Goal: Transaction & Acquisition: Purchase product/service

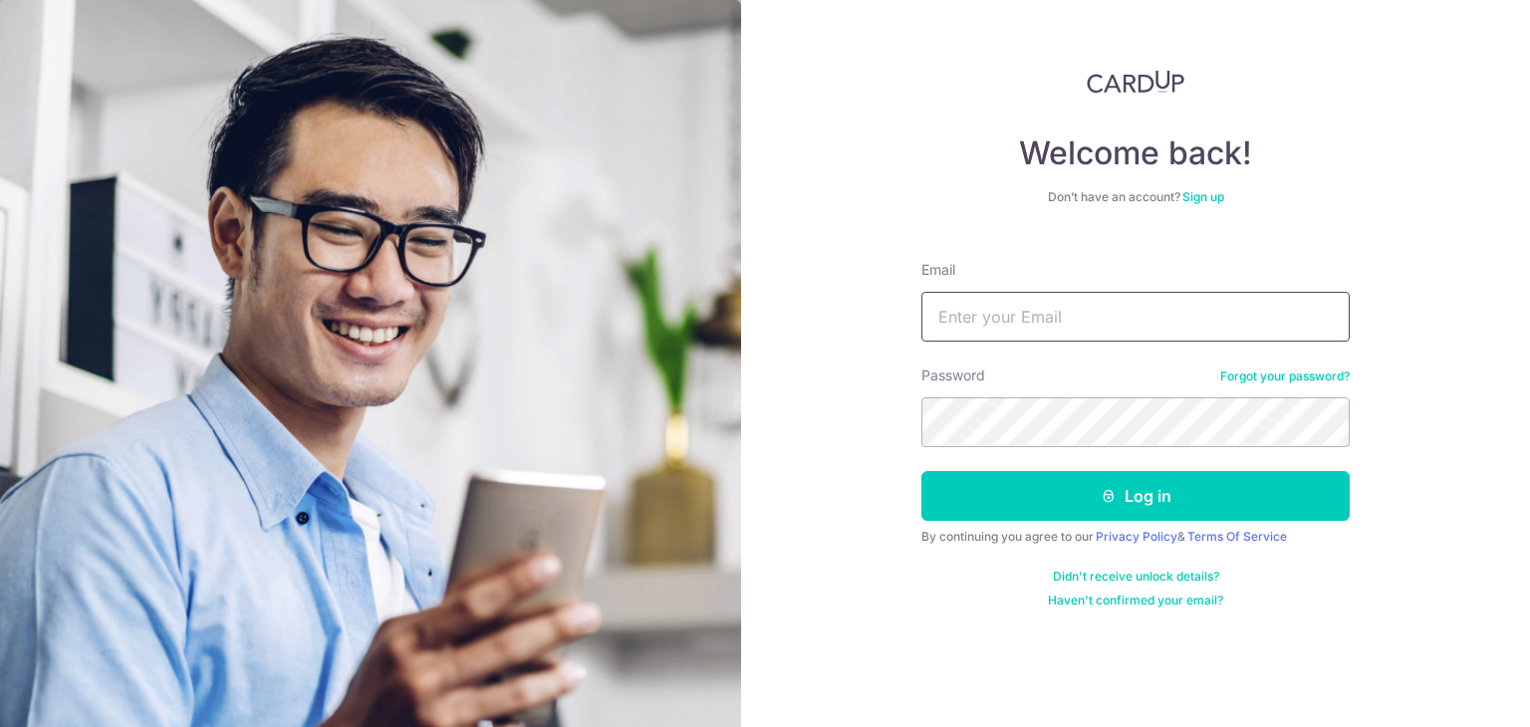
click at [1135, 303] on input "Email" at bounding box center [1135, 317] width 428 height 50
type input "[EMAIL_ADDRESS][DOMAIN_NAME]"
click at [921, 471] on button "Log in" at bounding box center [1135, 496] width 428 height 50
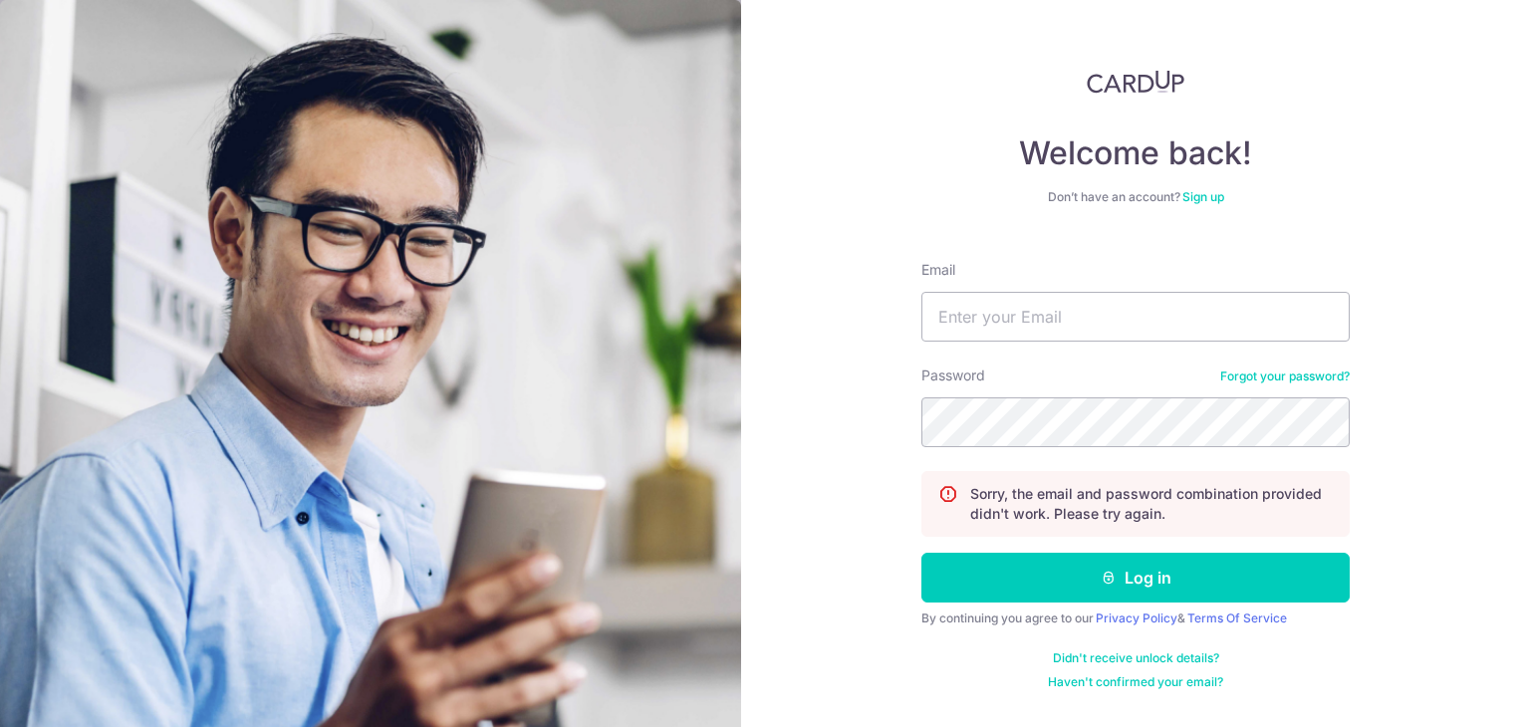
click at [1121, 322] on form "Email Password Forgot your password? Sorry, the email and password combination …" at bounding box center [1135, 467] width 428 height 445
click at [1080, 308] on input "Email" at bounding box center [1135, 317] width 428 height 50
type input "[EMAIL_ADDRESS][DOMAIN_NAME]"
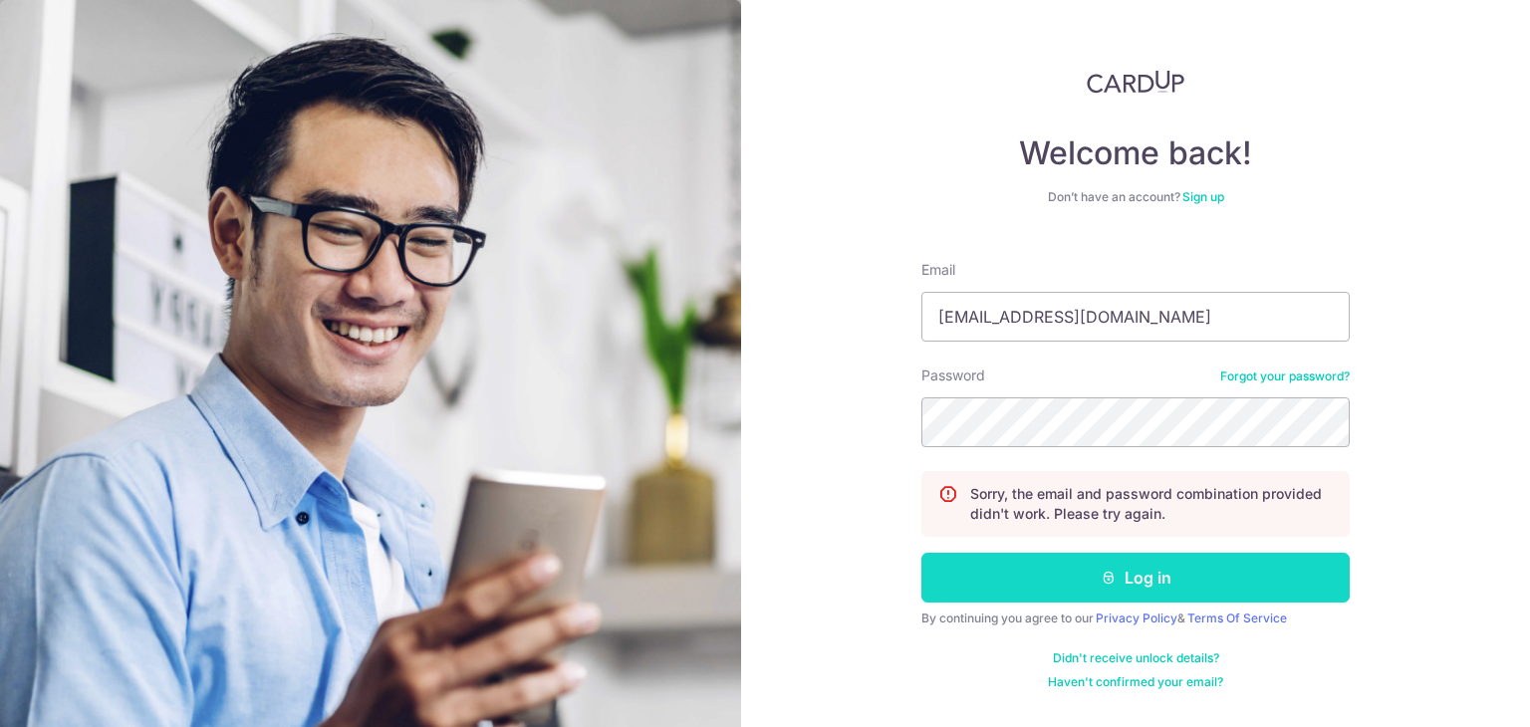
click at [986, 571] on button "Log in" at bounding box center [1135, 578] width 428 height 50
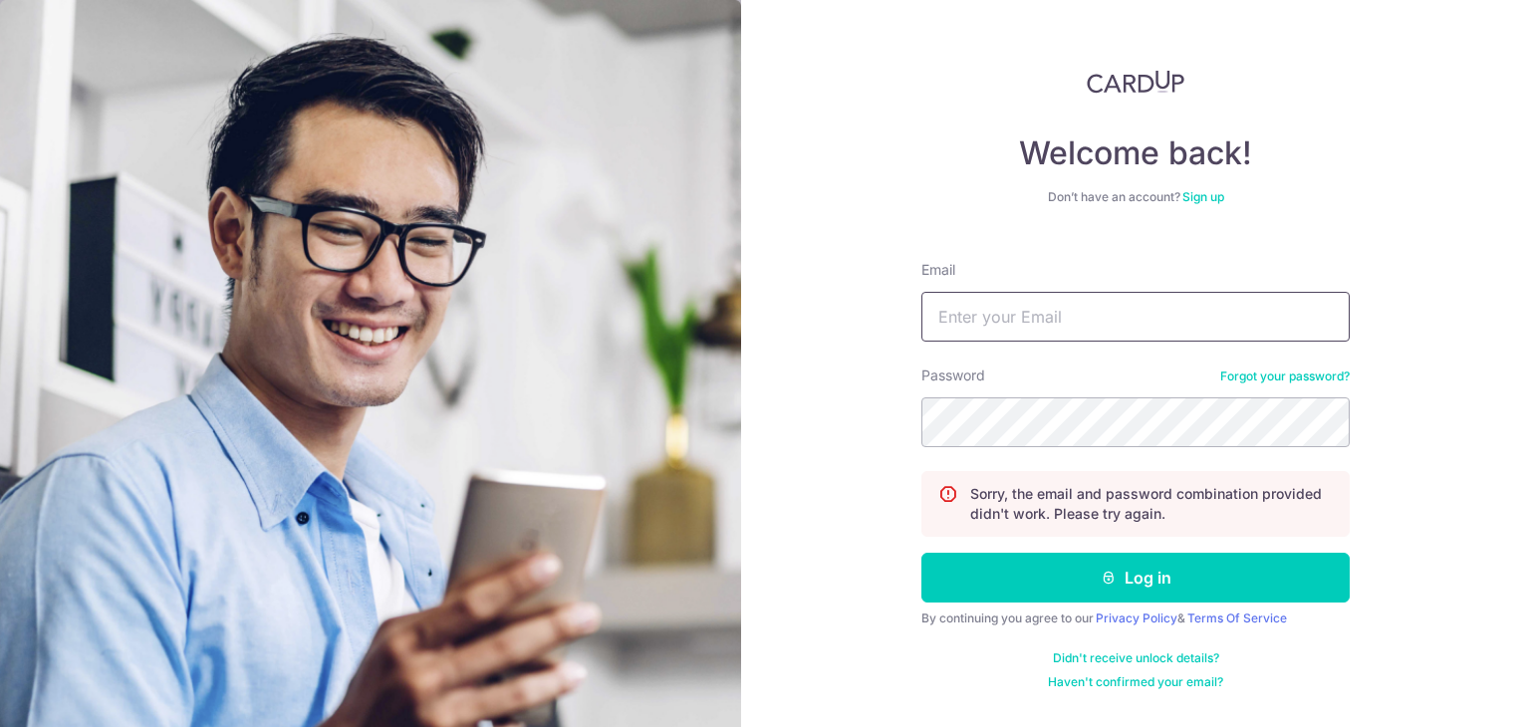
click at [1044, 316] on input "Email" at bounding box center [1135, 317] width 428 height 50
click at [1166, 319] on input "info@deelydelly.com" at bounding box center [1135, 317] width 428 height 50
type input "info@deelydelly.com"
click at [1163, 322] on input "info@deelydelly.com" at bounding box center [1135, 317] width 428 height 50
click at [1423, 399] on div "Welcome back! Don’t have an account? Sign up Email info@deelydelly.com Password…" at bounding box center [1135, 363] width 789 height 727
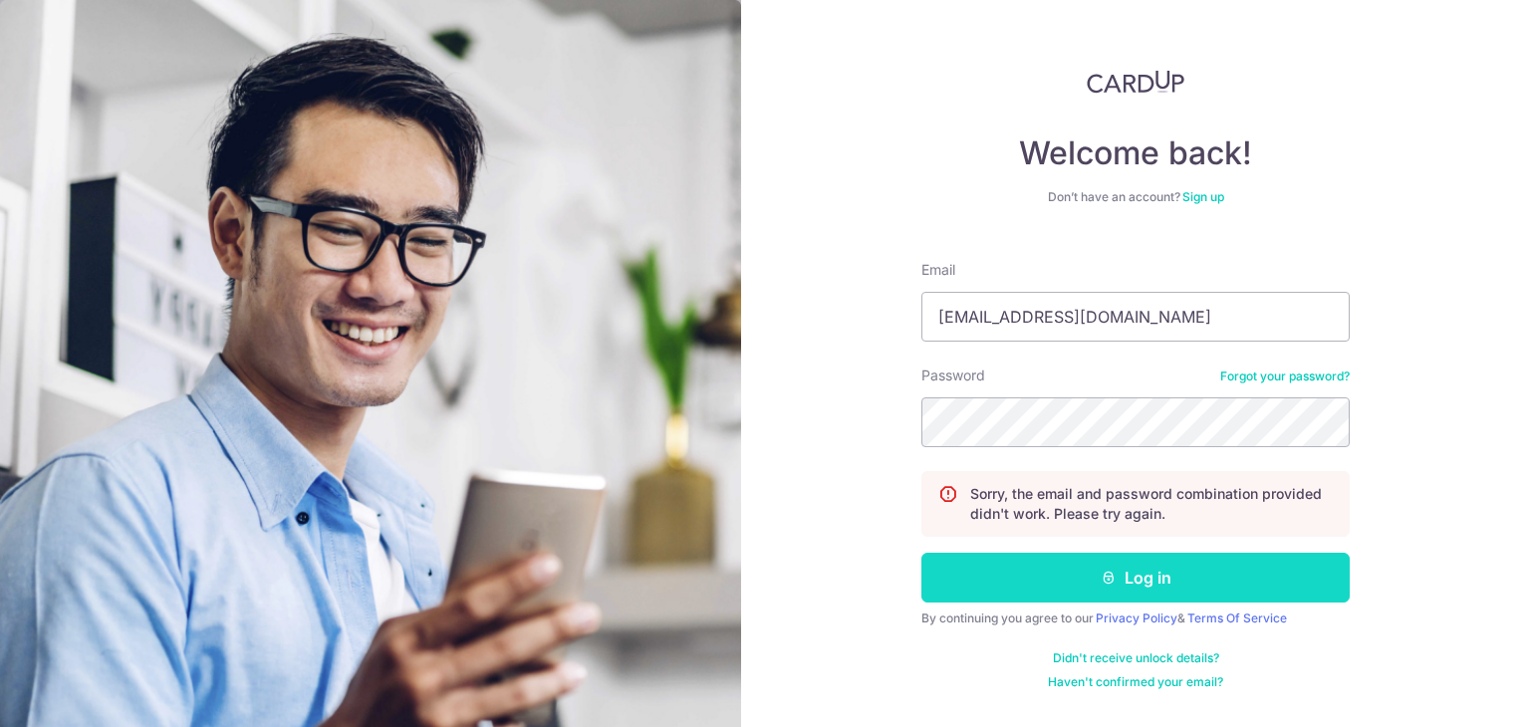
click at [1201, 582] on button "Log in" at bounding box center [1135, 578] width 428 height 50
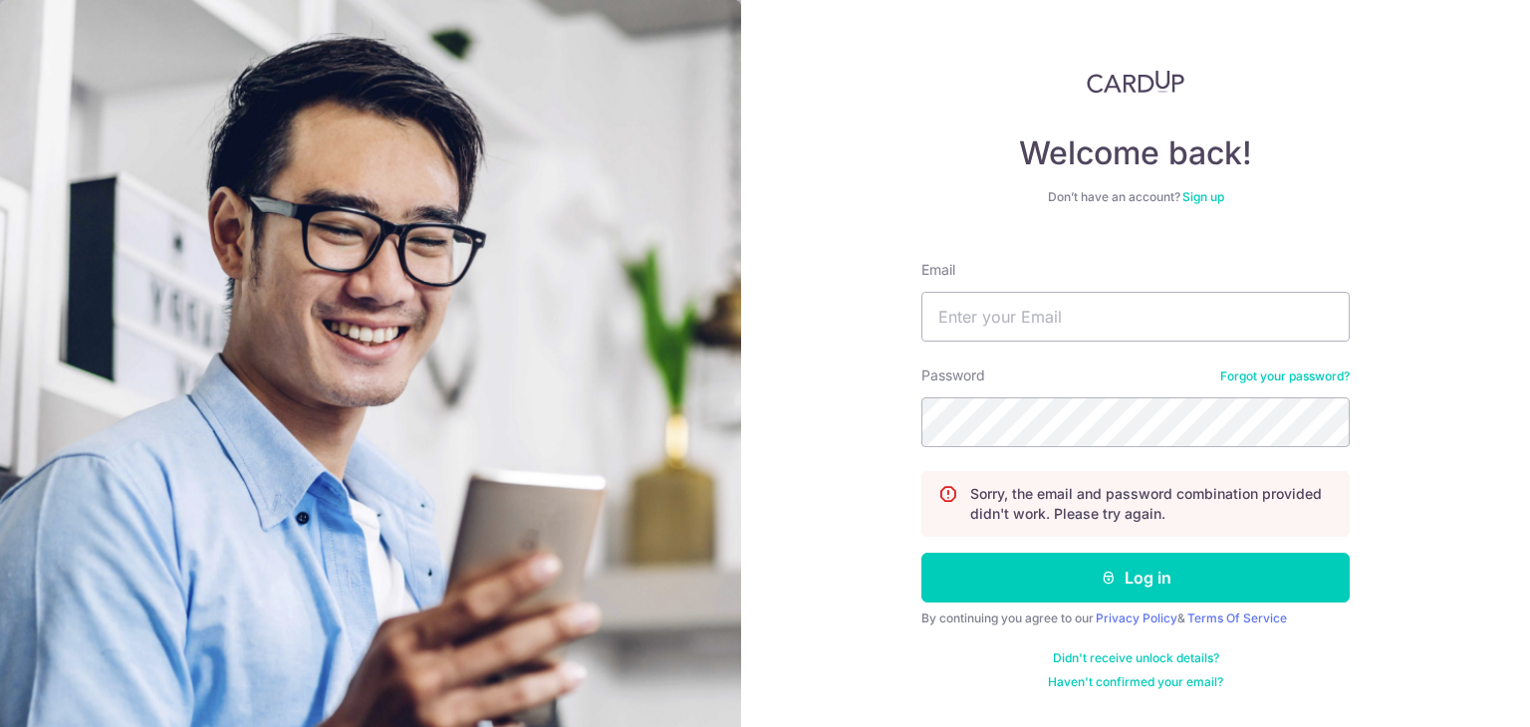
click at [1267, 376] on link "Forgot your password?" at bounding box center [1284, 377] width 129 height 16
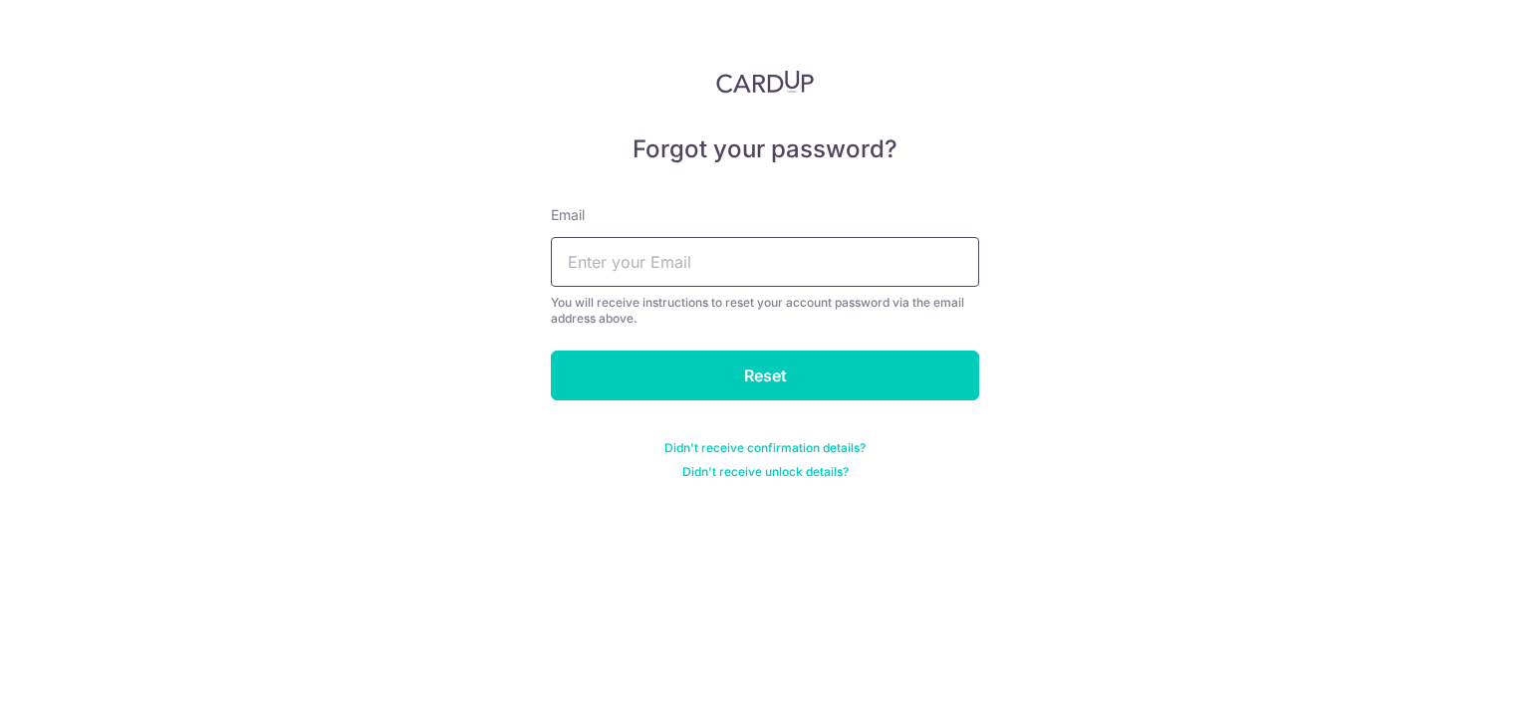
click at [884, 272] on input "text" at bounding box center [765, 262] width 428 height 50
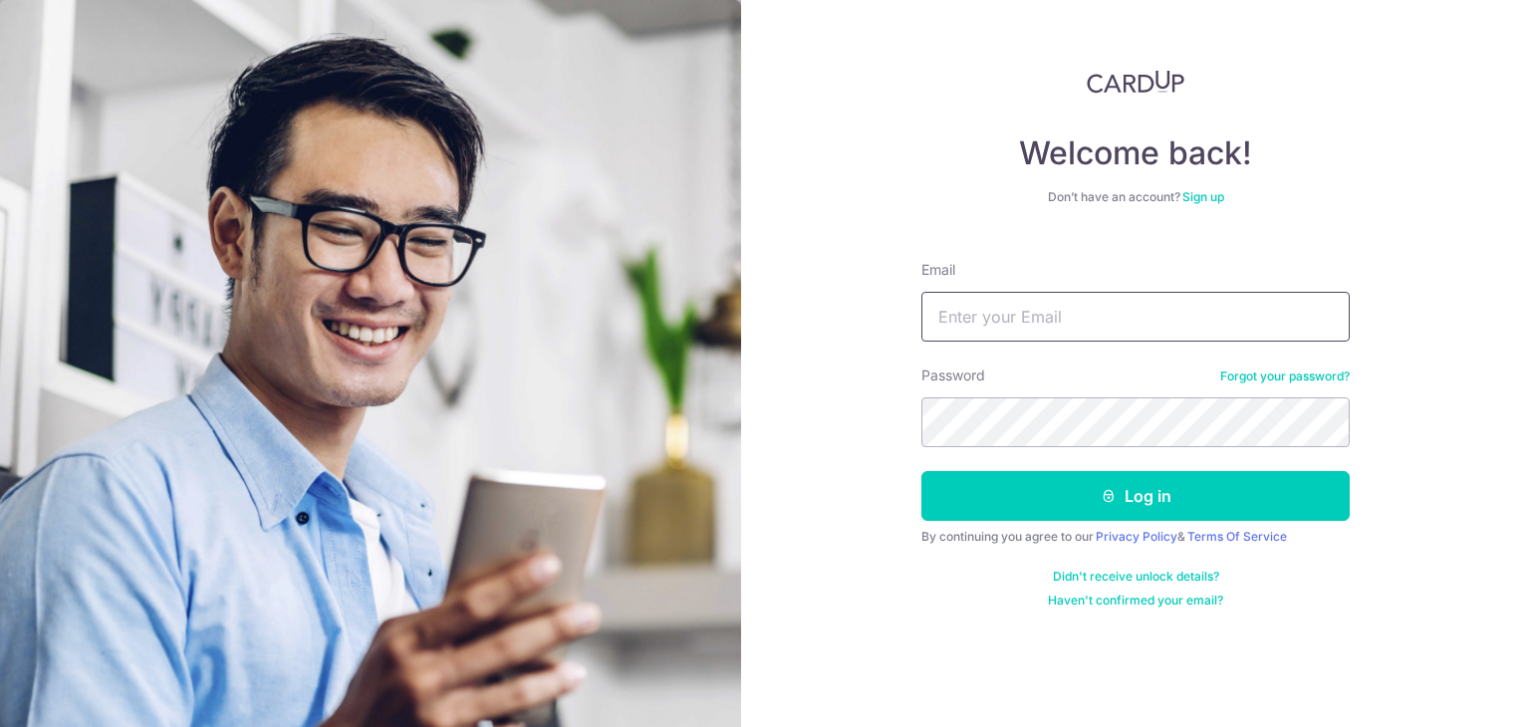
click at [980, 320] on input "Email" at bounding box center [1135, 317] width 428 height 50
type input "[EMAIL_ADDRESS][DOMAIN_NAME]"
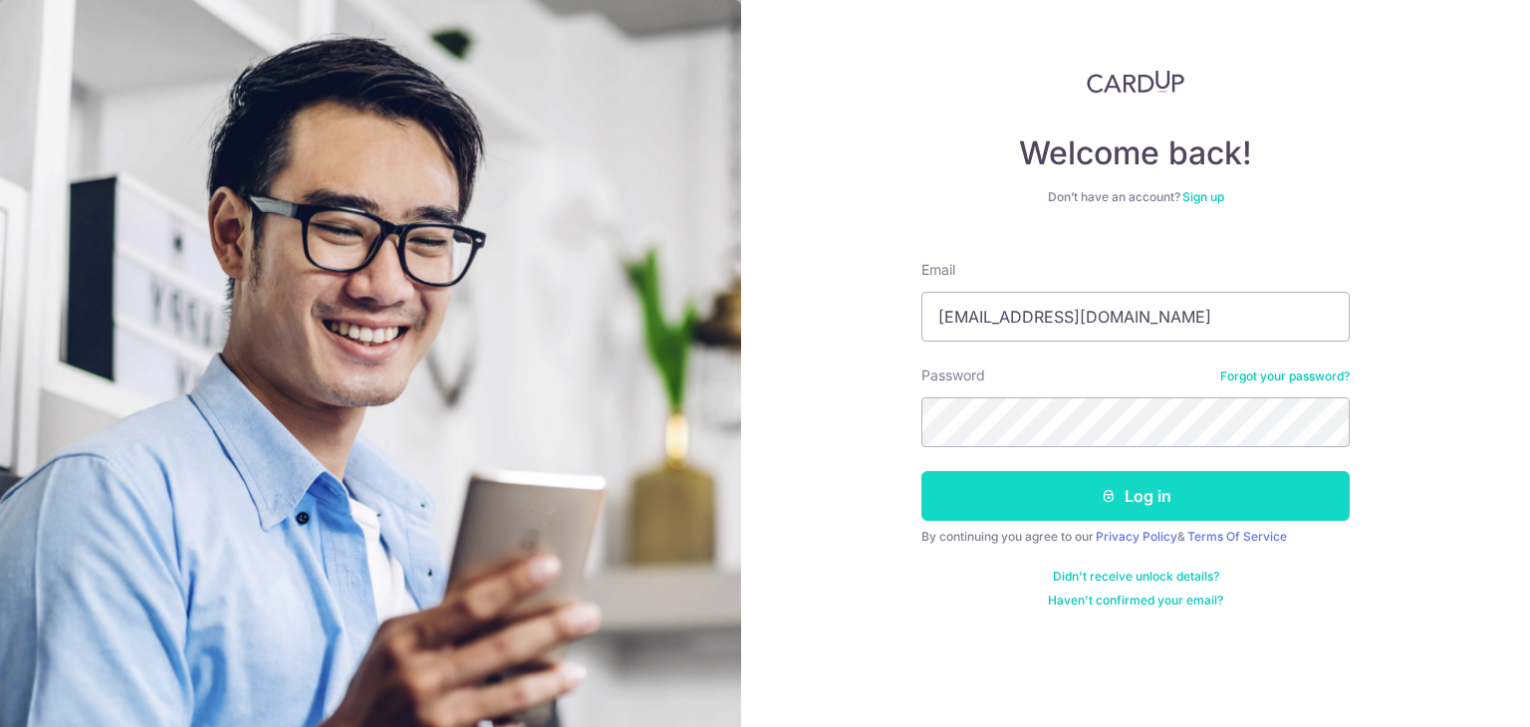
click at [981, 497] on button "Log in" at bounding box center [1135, 496] width 428 height 50
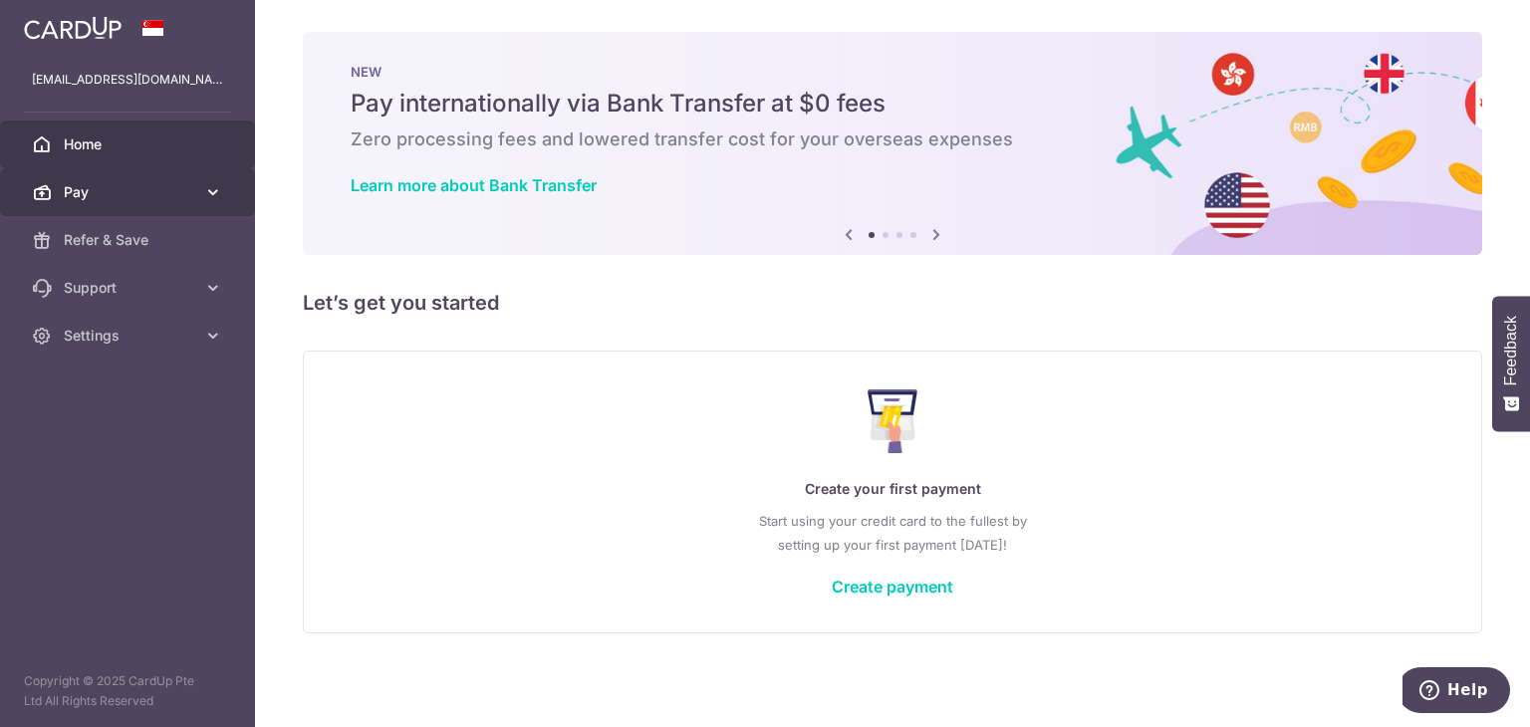
click at [145, 196] on span "Pay" at bounding box center [129, 192] width 131 height 20
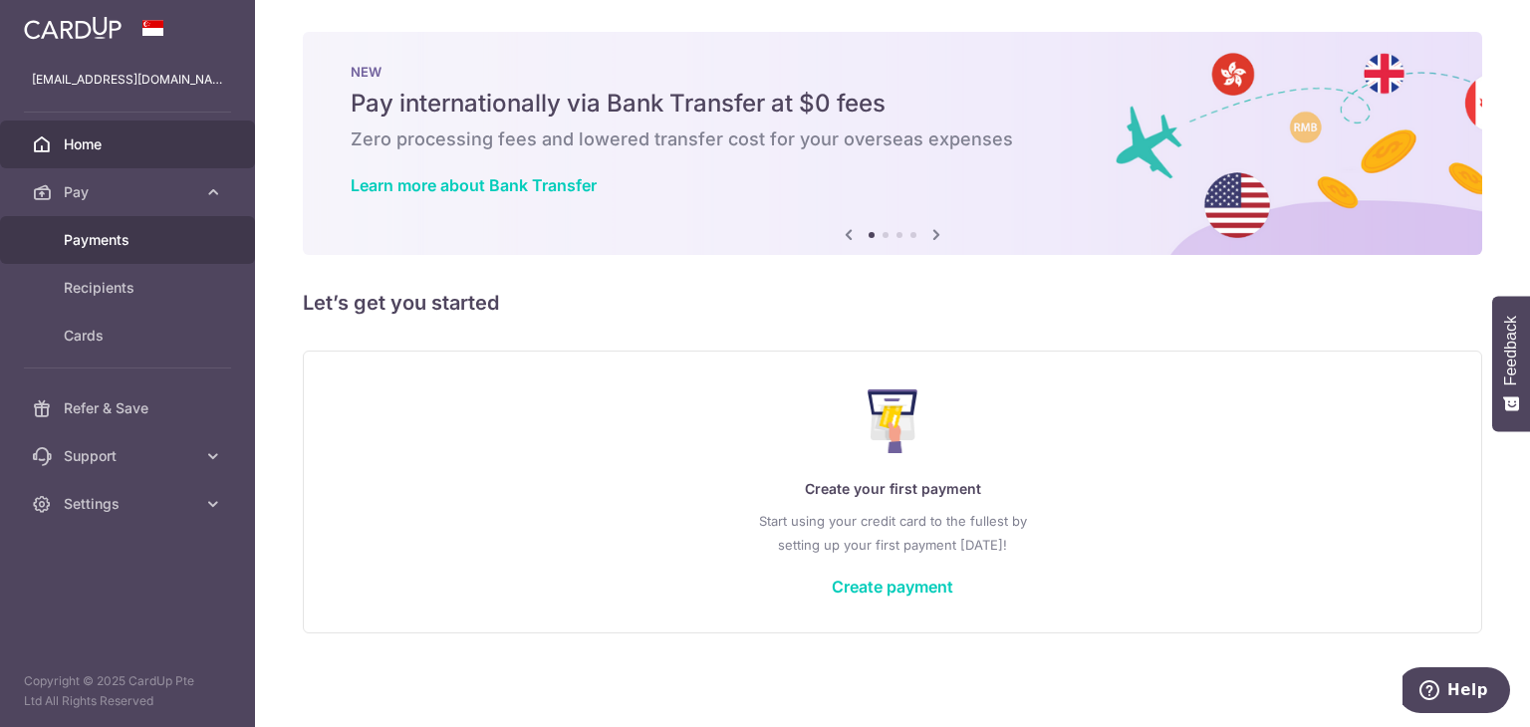
click at [143, 253] on link "Payments" at bounding box center [127, 240] width 255 height 48
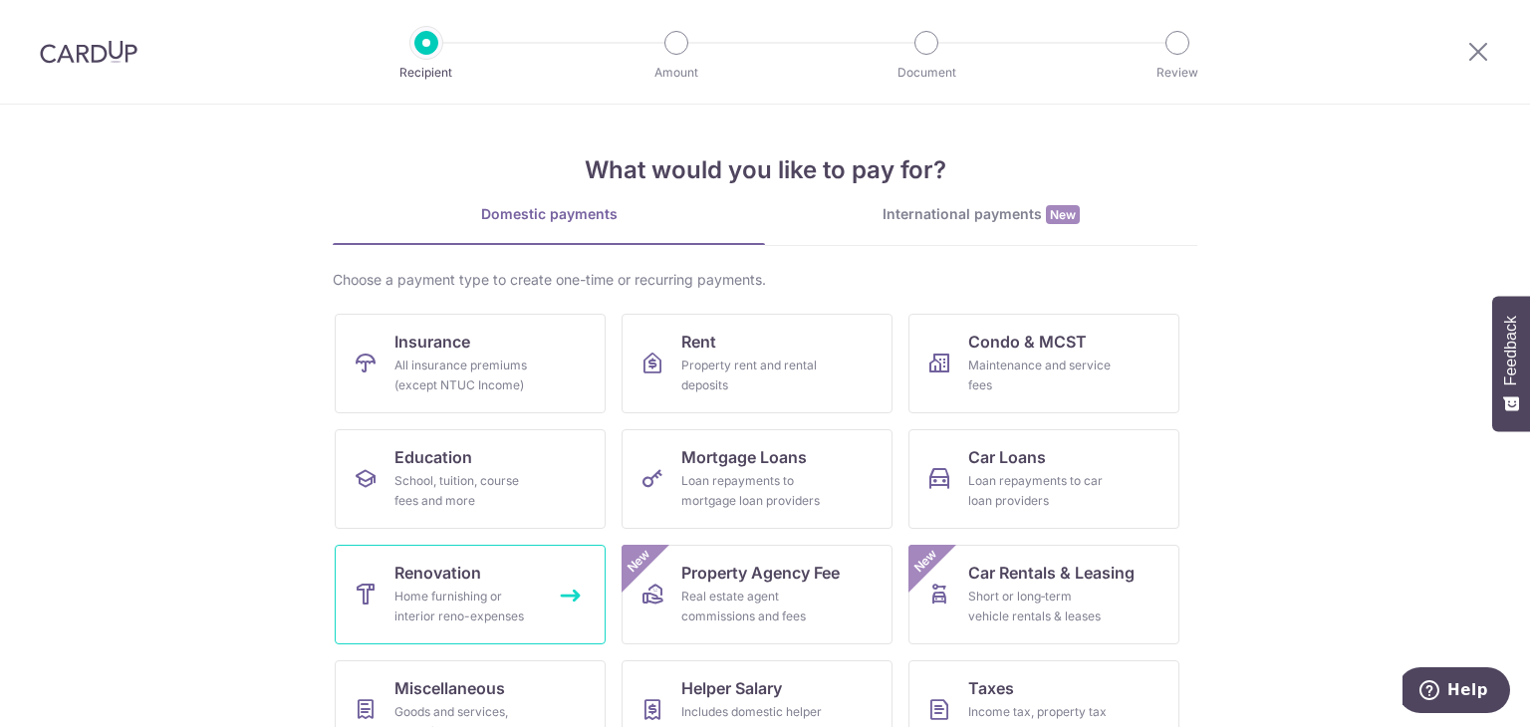
scroll to position [100, 0]
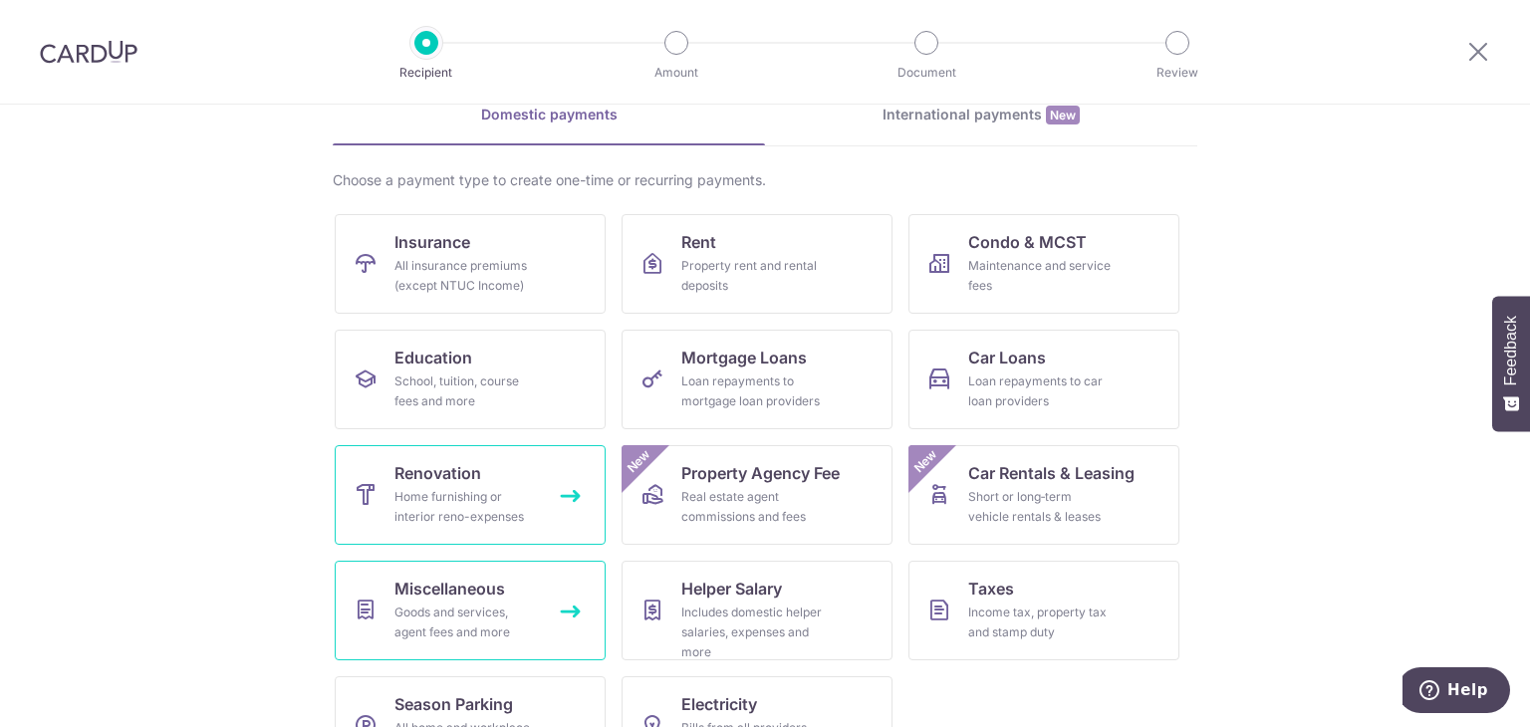
click at [432, 592] on span "Miscellaneous" at bounding box center [449, 589] width 111 height 24
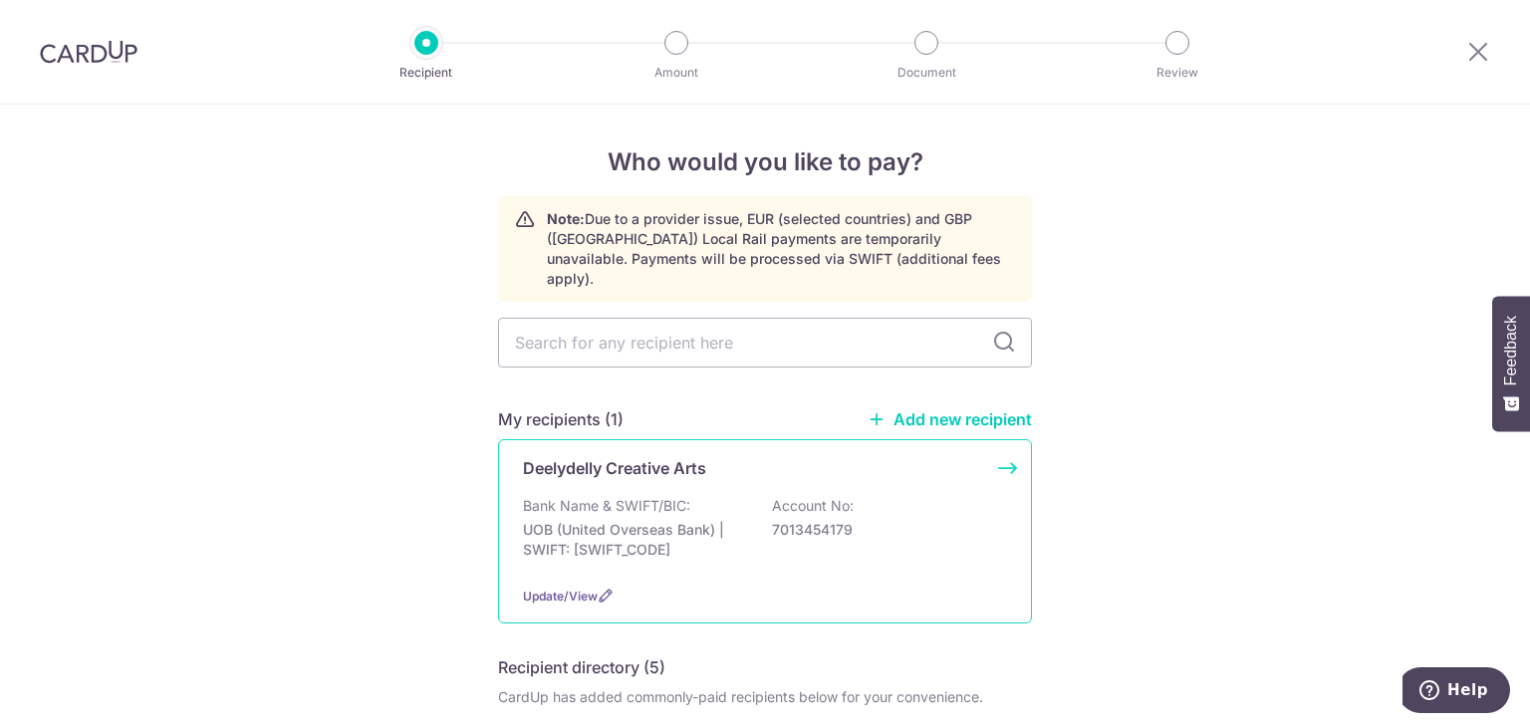
click at [662, 496] on p "Bank Name & SWIFT/BIC:" at bounding box center [606, 506] width 167 height 20
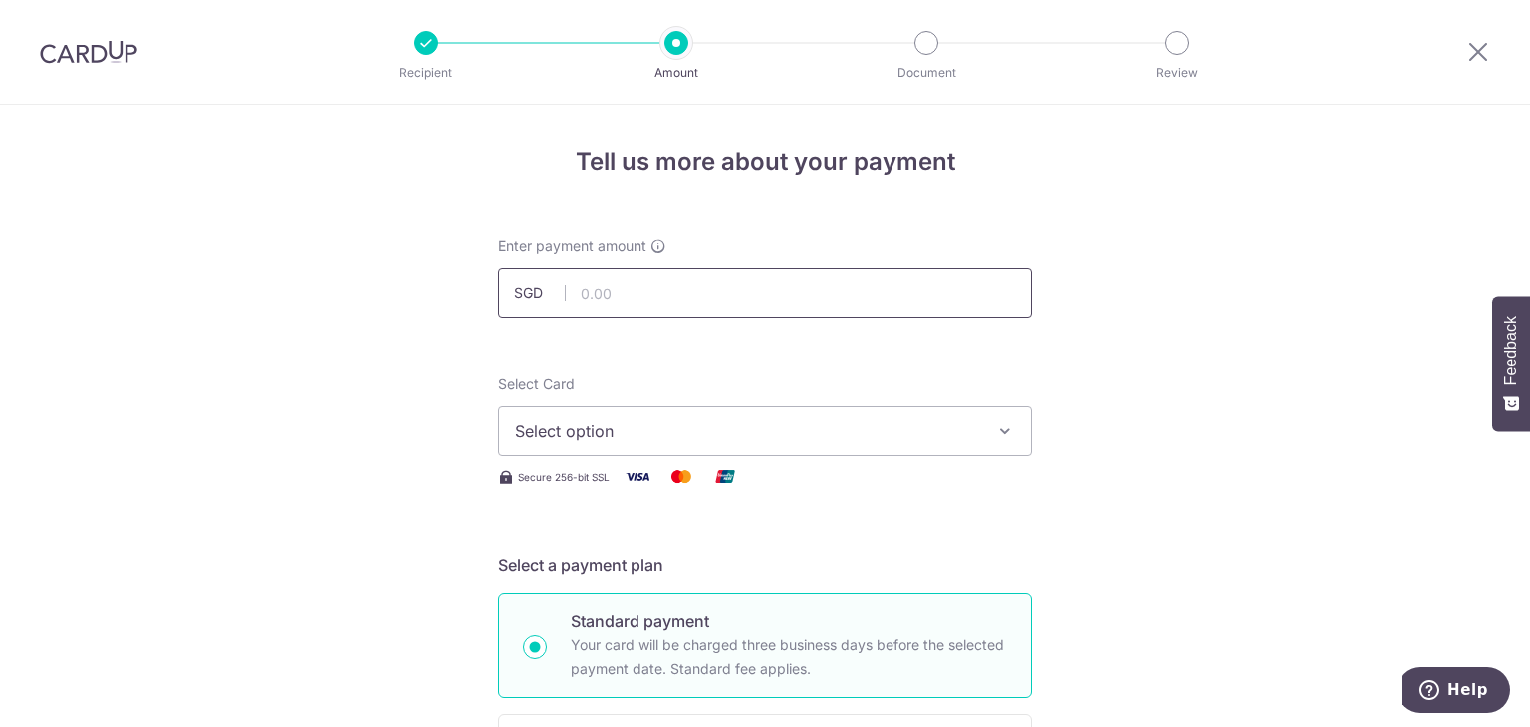
click at [659, 299] on input "text" at bounding box center [765, 293] width 534 height 50
type input "978.00"
click at [681, 426] on span "Select option" at bounding box center [747, 431] width 464 height 24
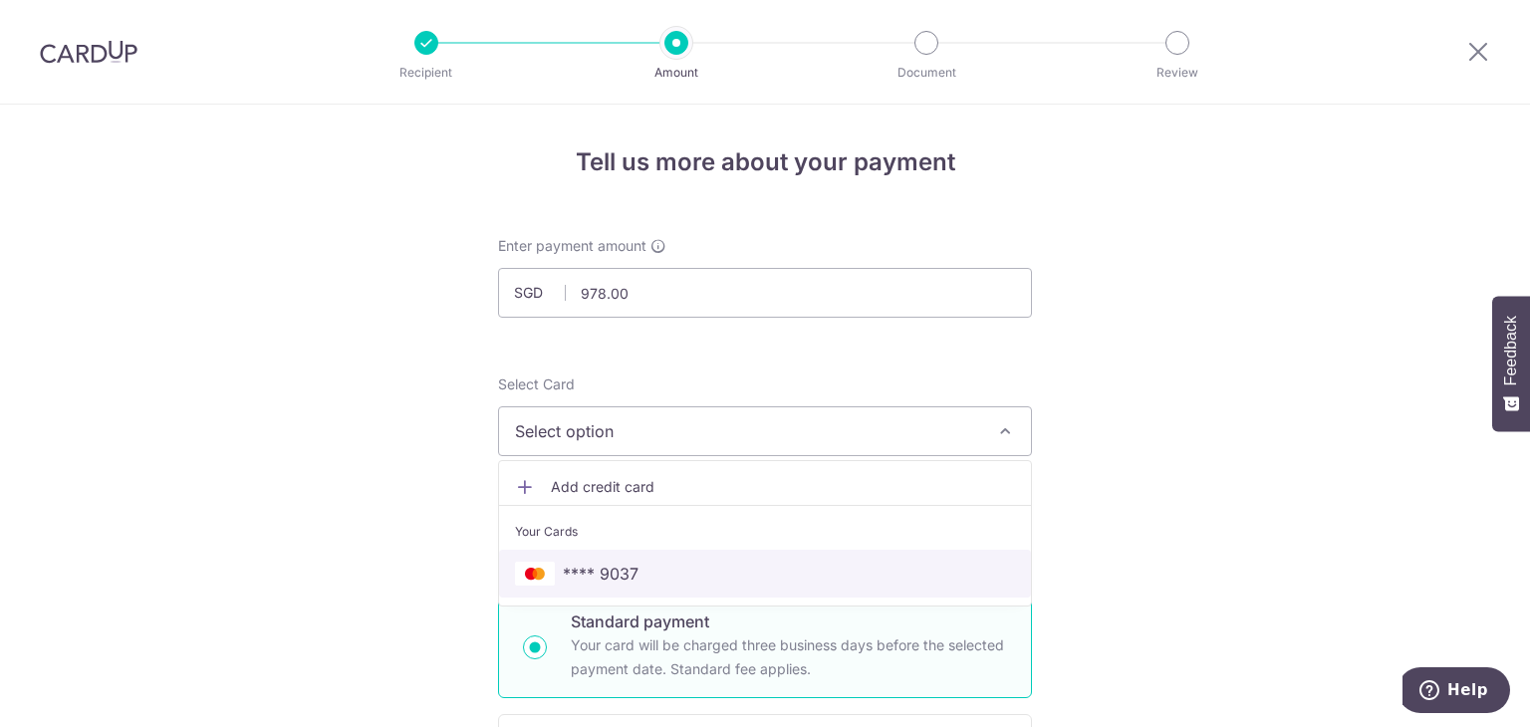
click at [683, 568] on span "**** 9037" at bounding box center [765, 574] width 500 height 24
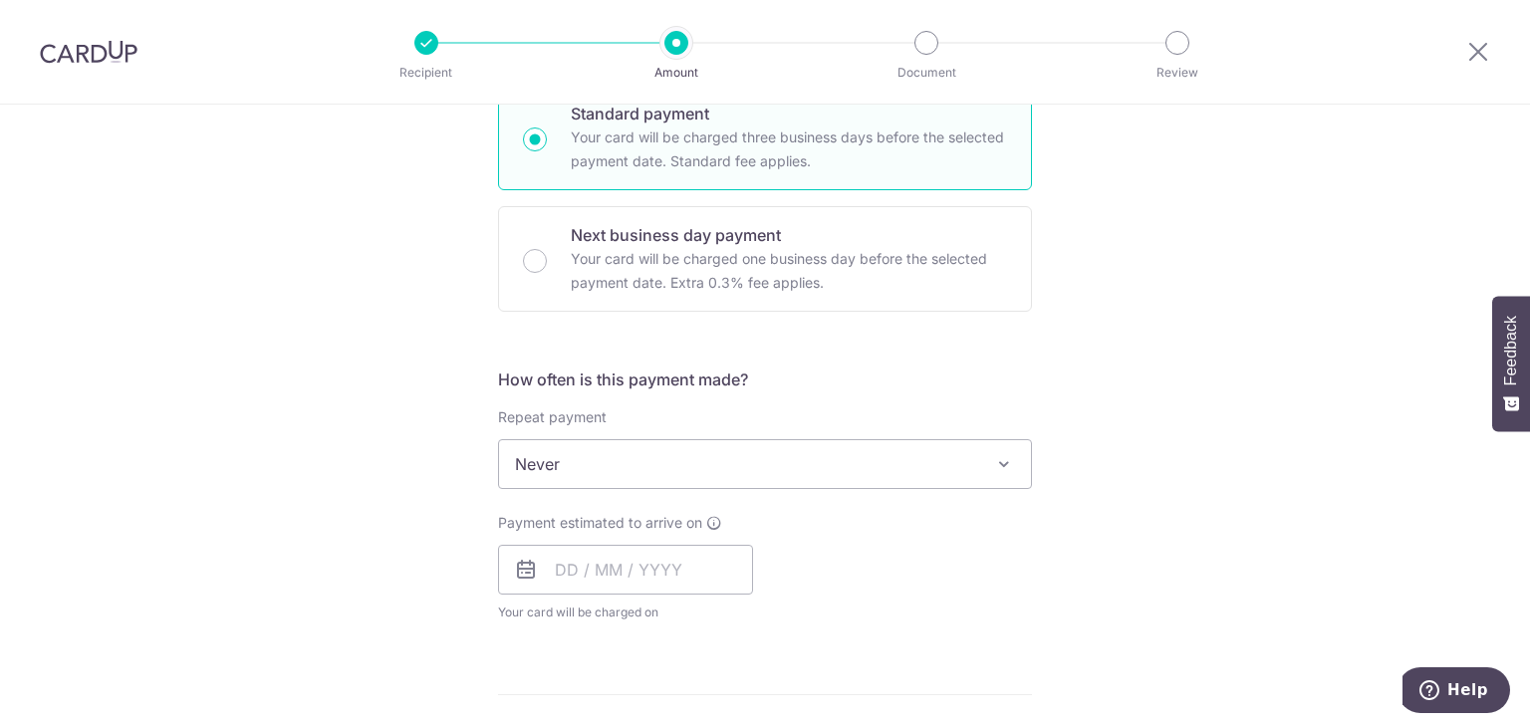
scroll to position [598, 0]
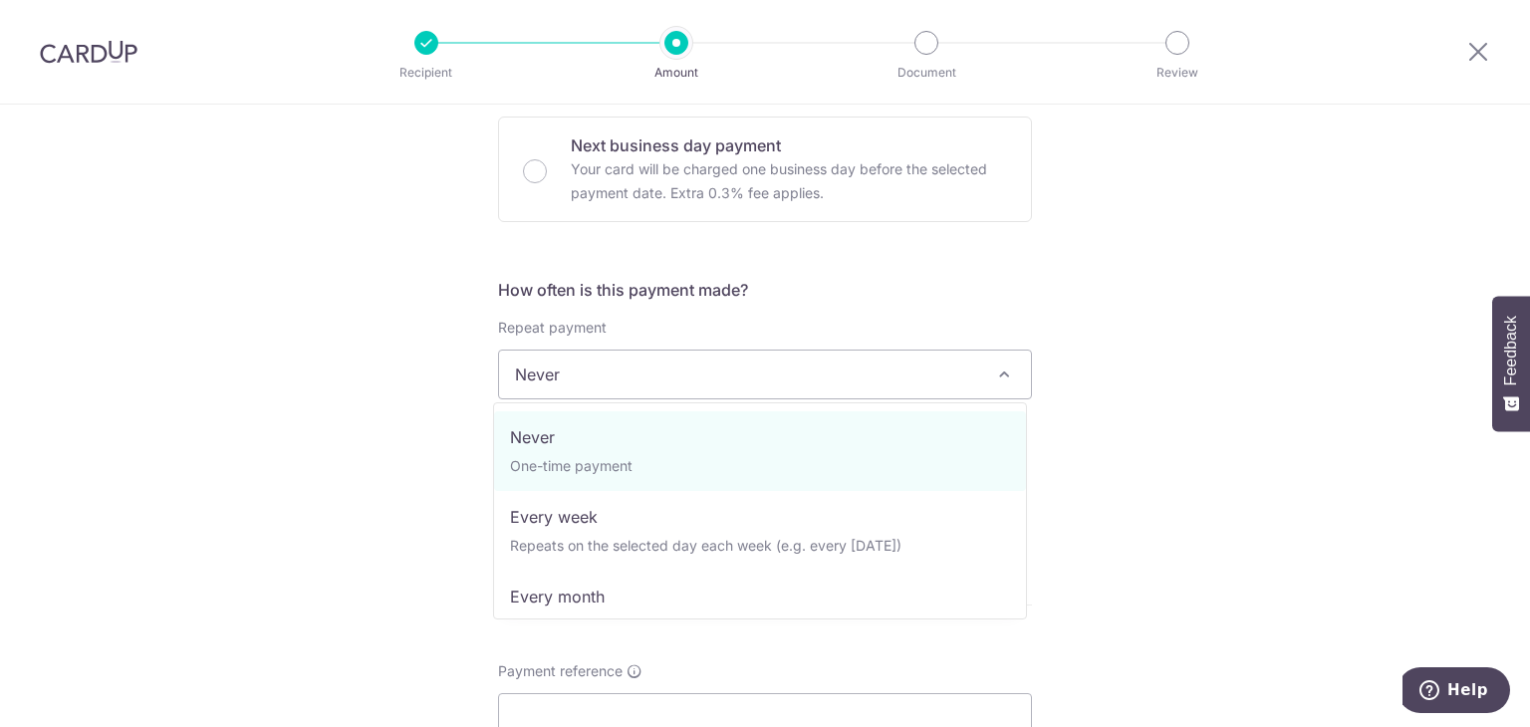
click at [730, 368] on span "Never" at bounding box center [765, 375] width 532 height 48
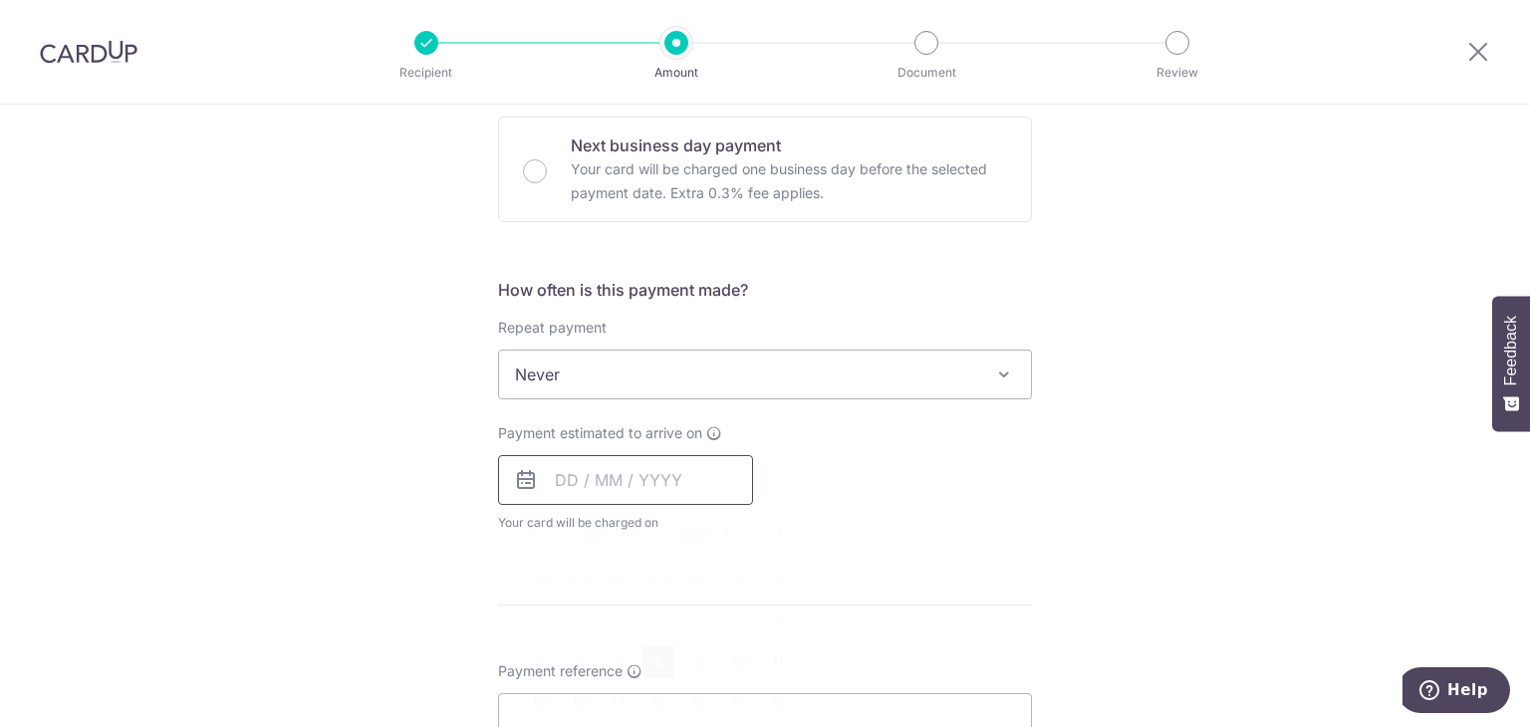
click at [669, 475] on input "text" at bounding box center [625, 480] width 255 height 50
drag, startPoint x: 644, startPoint y: 656, endPoint x: 1040, endPoint y: 448, distance: 446.9
click at [644, 656] on link "8" at bounding box center [658, 661] width 32 height 32
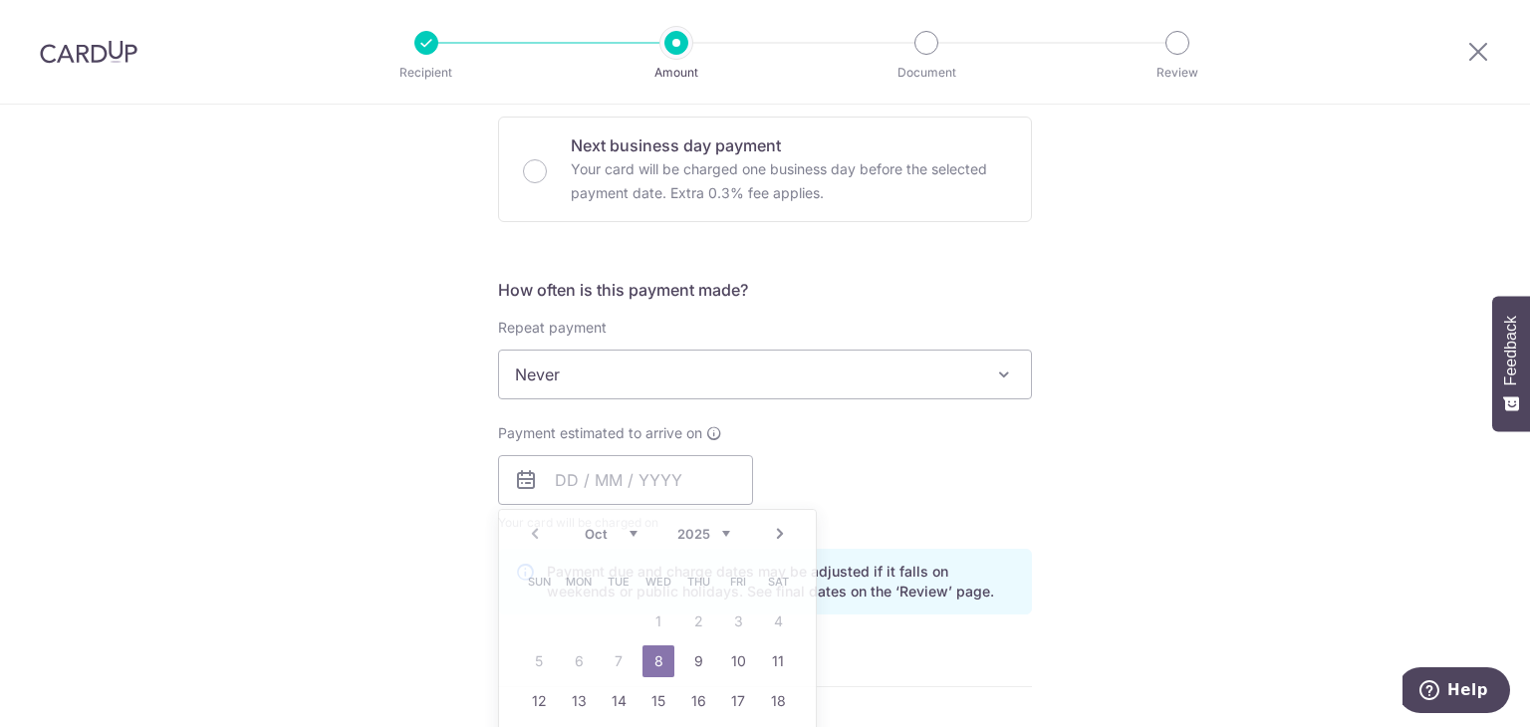
type input "[DATE]"
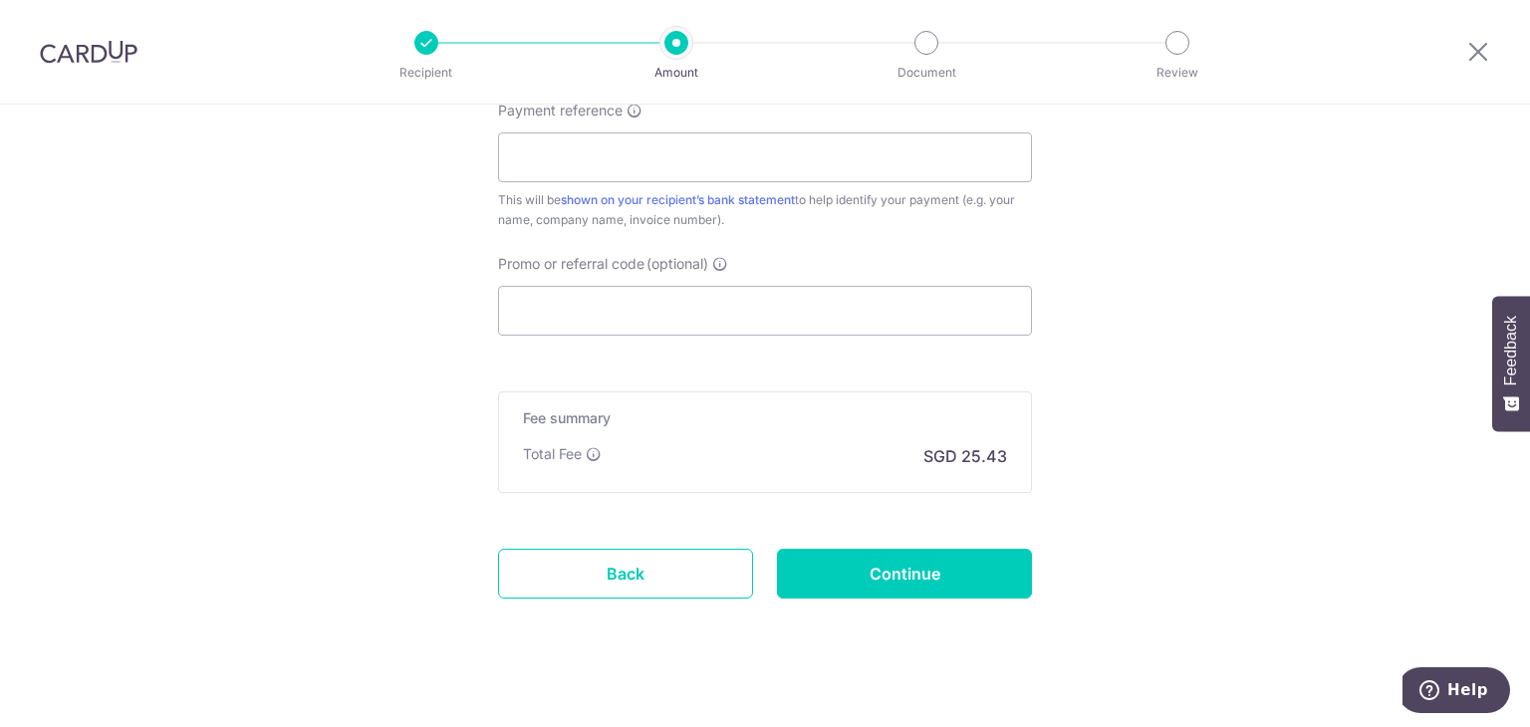
scroll to position [1259, 0]
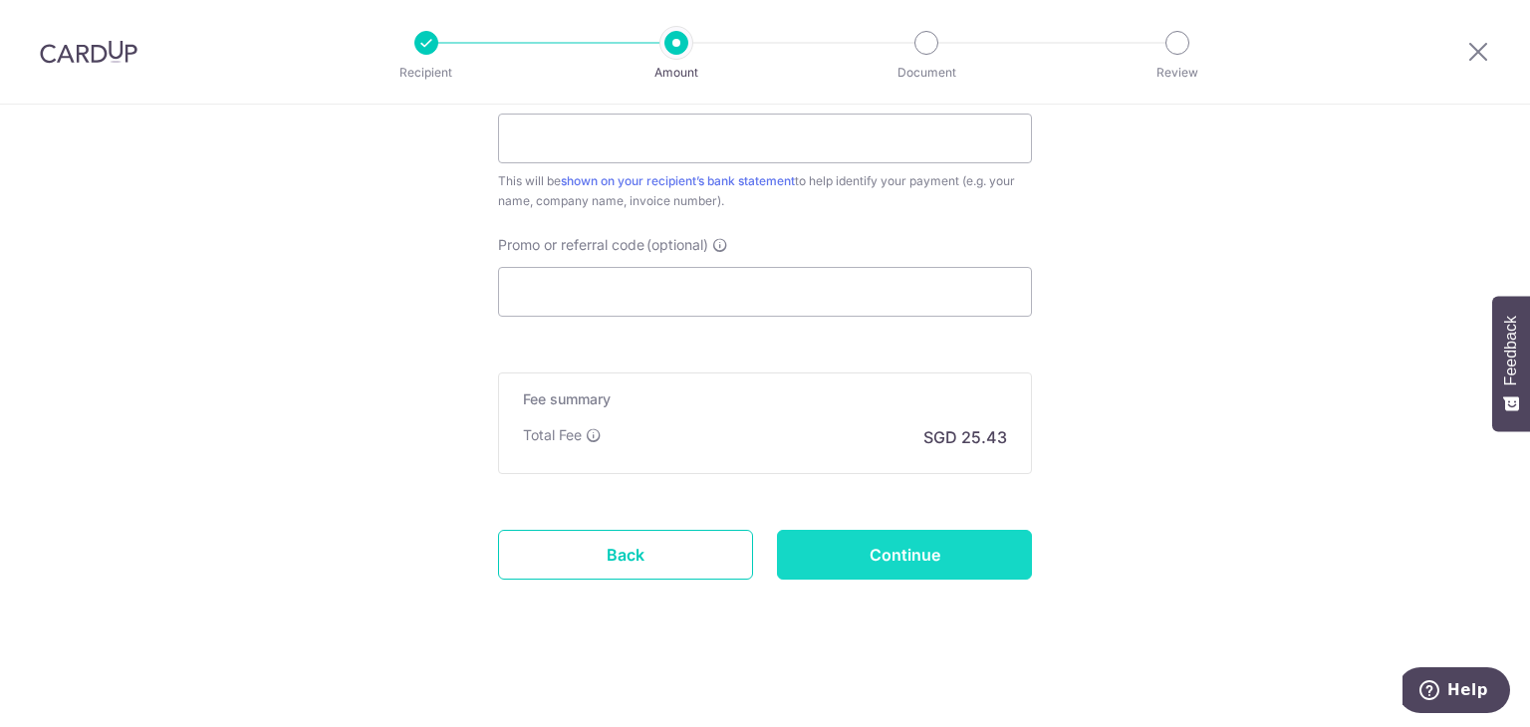
click at [904, 557] on input "Continue" at bounding box center [904, 555] width 255 height 50
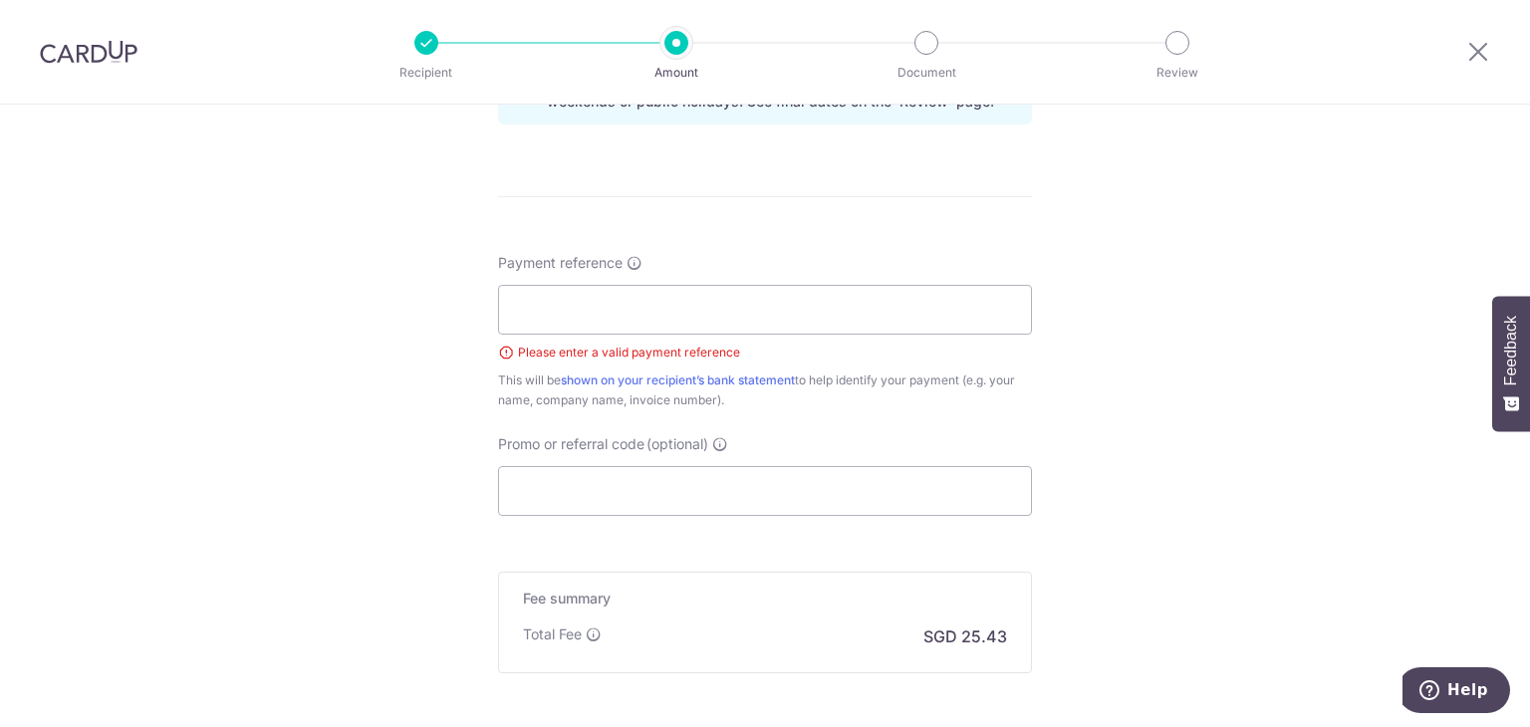
scroll to position [1287, 0]
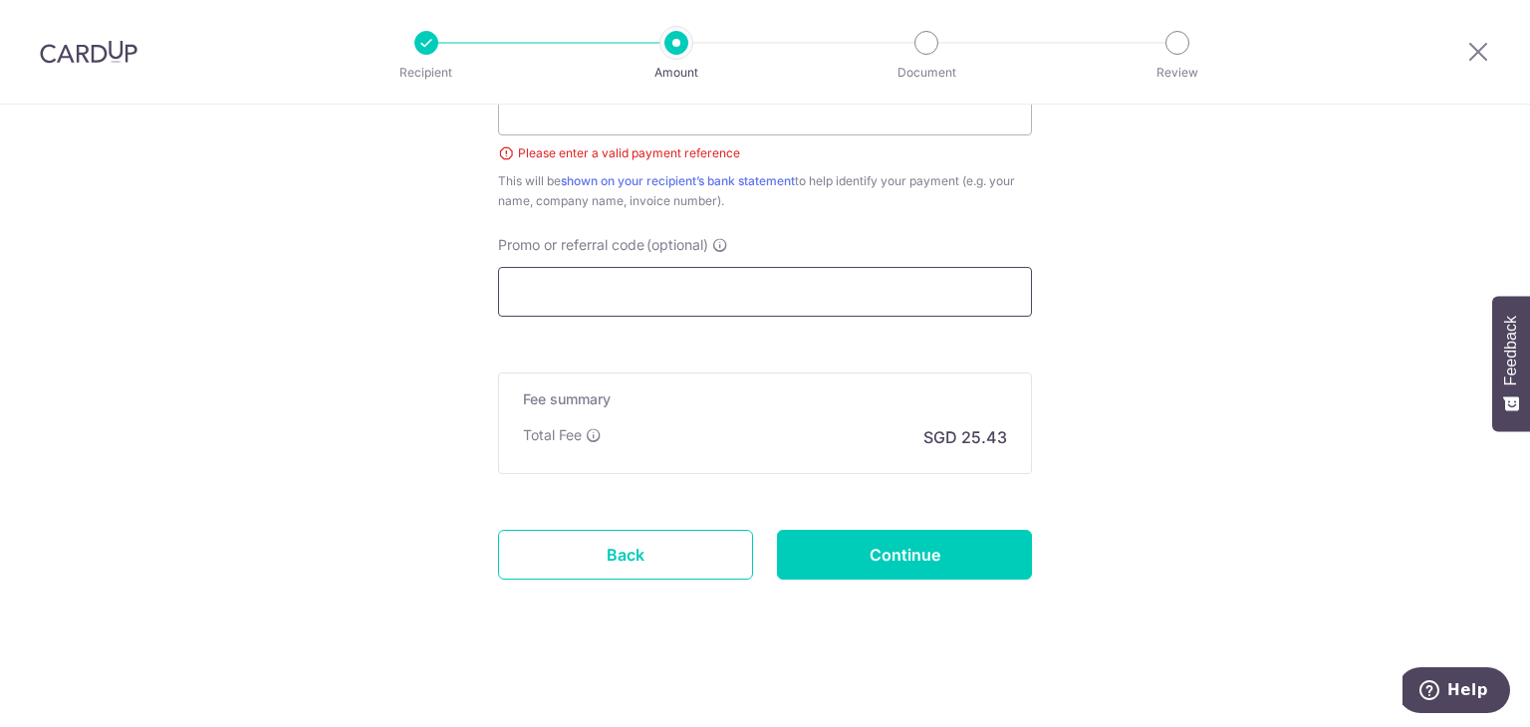
click at [853, 289] on input "Promo or referral code (optional)" at bounding box center [765, 292] width 534 height 50
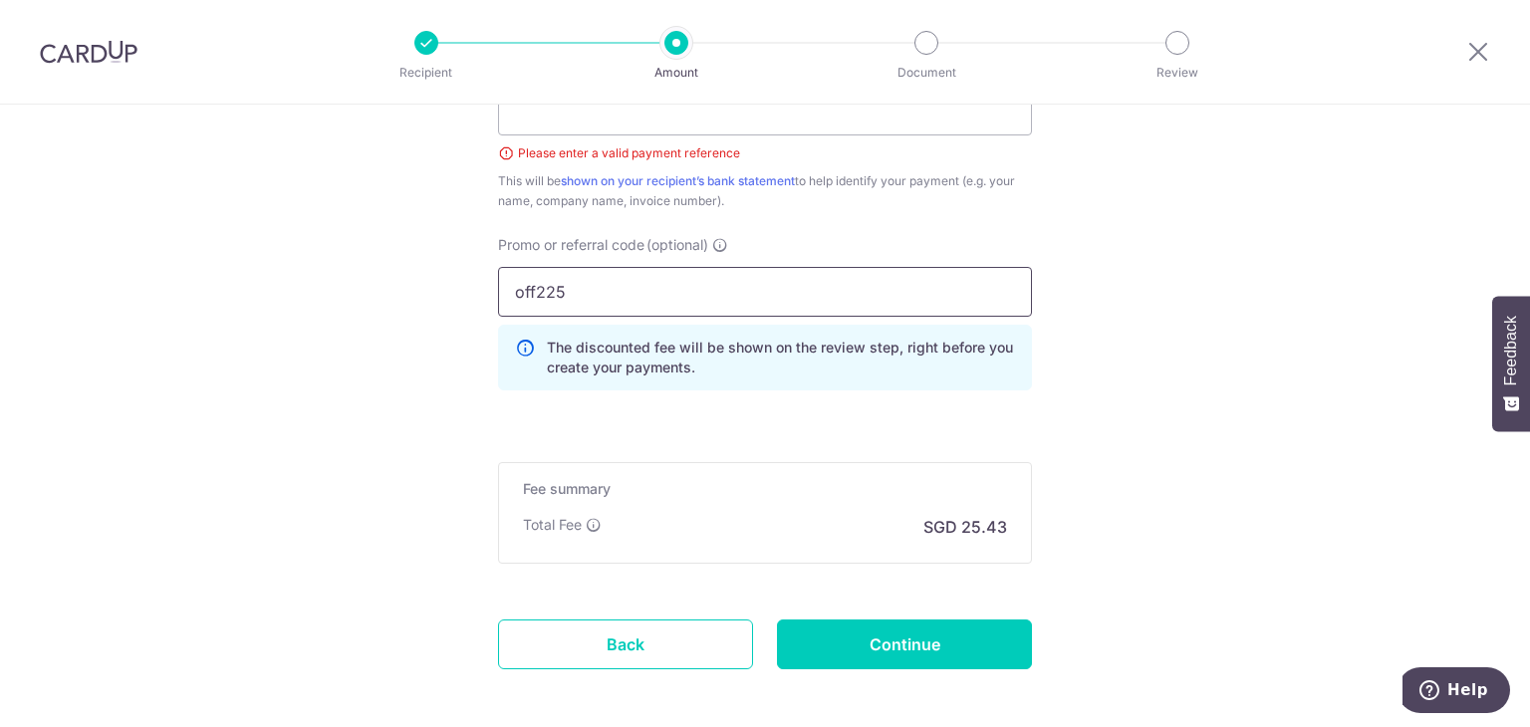
scroll to position [1187, 0]
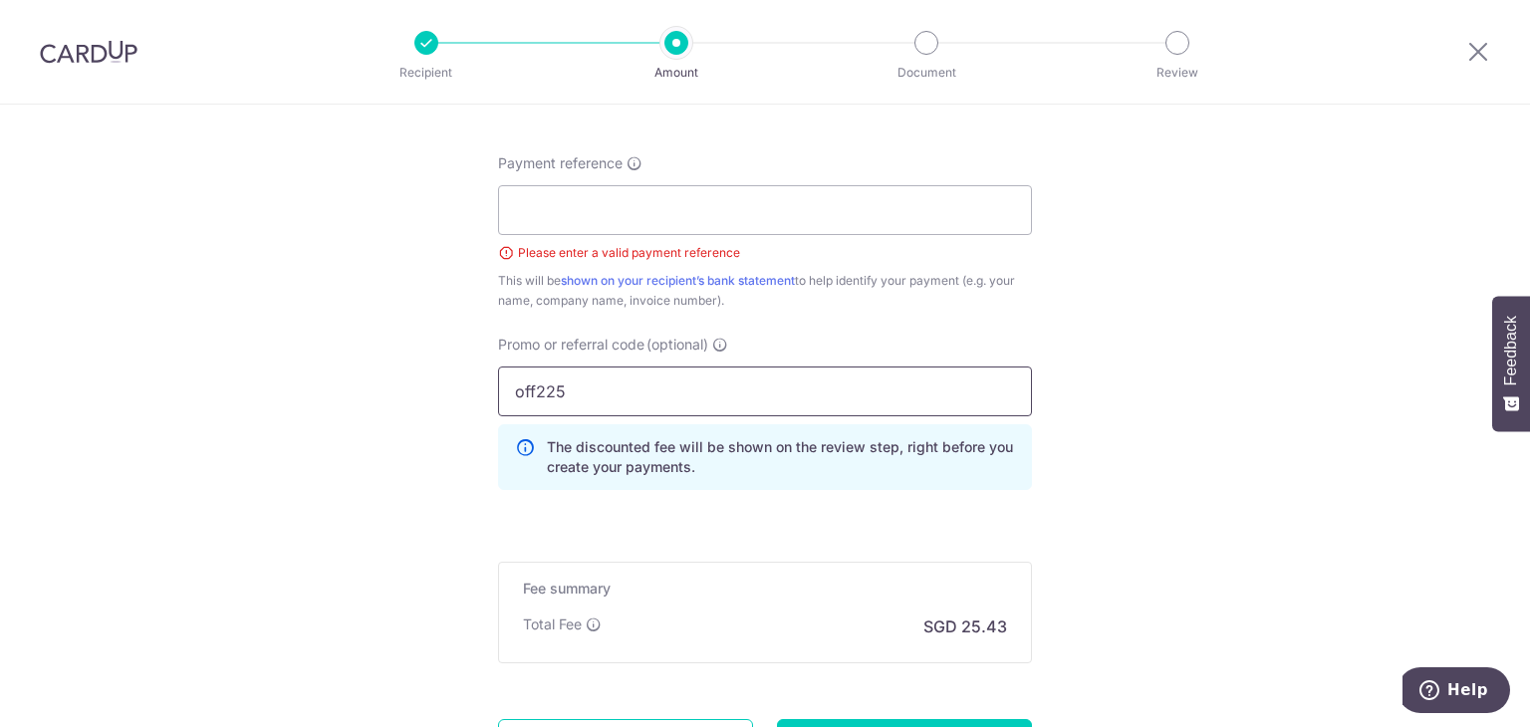
type input "off225"
drag, startPoint x: 0, startPoint y: 773, endPoint x: 645, endPoint y: 208, distance: 857.6
click at [645, 208] on input "Payment reference" at bounding box center [765, 210] width 534 height 50
type input "INV-202510100"
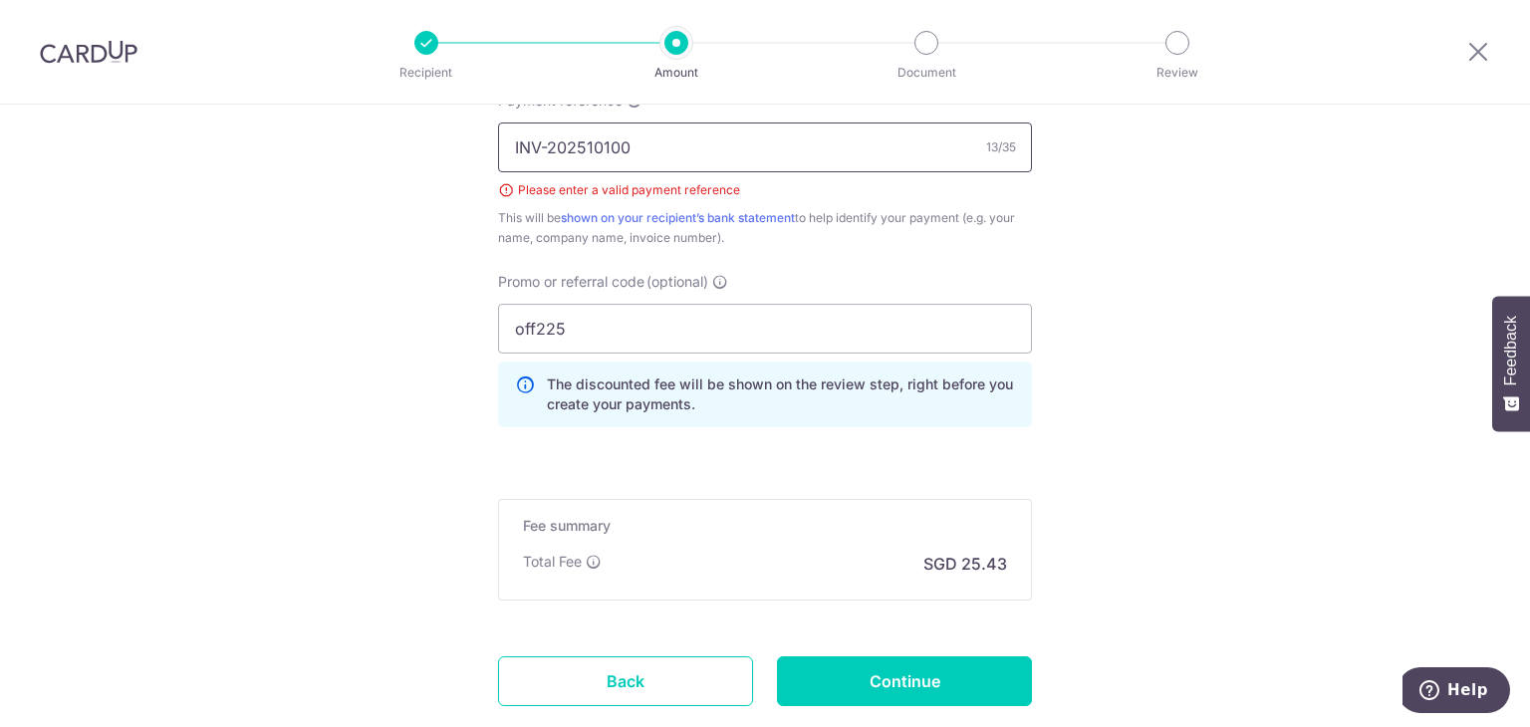
scroll to position [1287, 0]
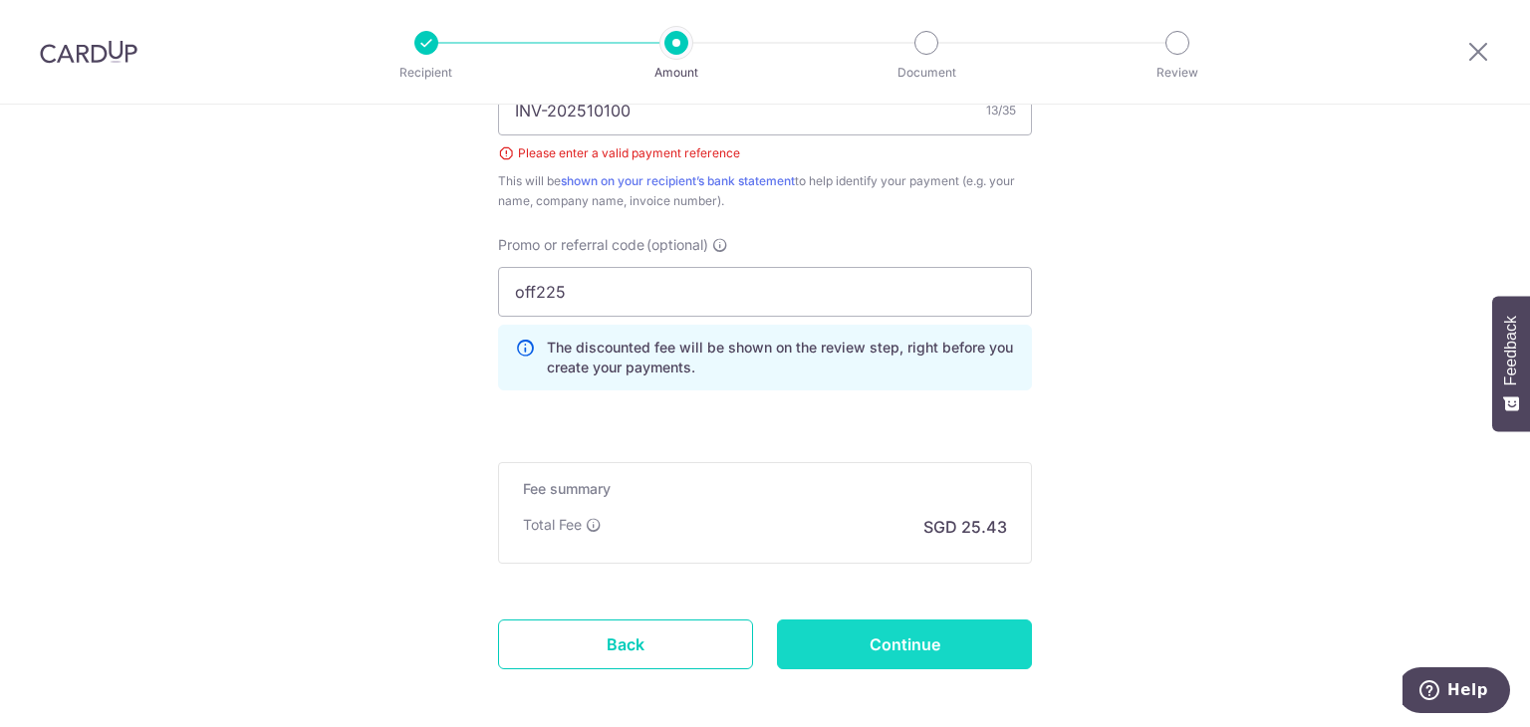
click at [898, 647] on input "Continue" at bounding box center [904, 645] width 255 height 50
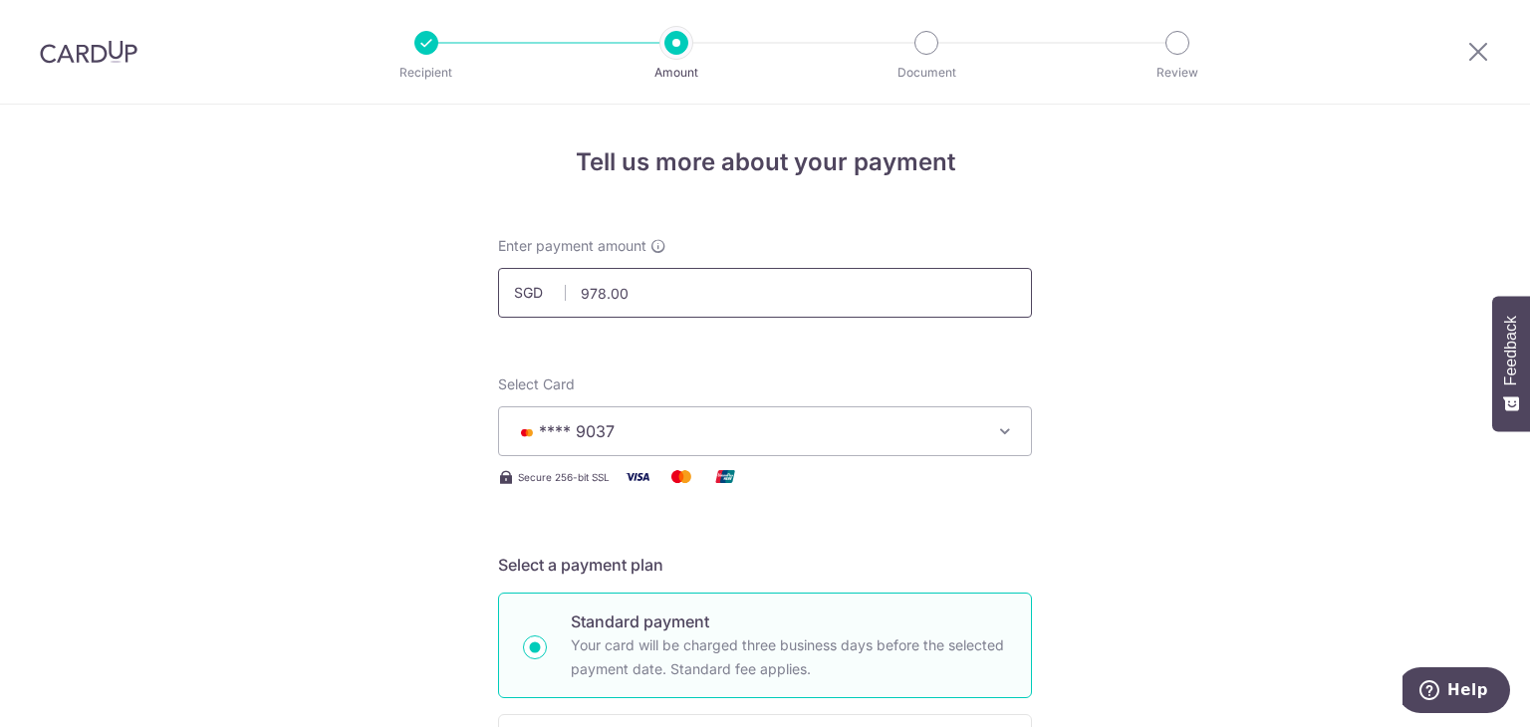
drag, startPoint x: 593, startPoint y: 288, endPoint x: 764, endPoint y: 296, distance: 171.5
click at [764, 296] on input "978.00" at bounding box center [765, 293] width 534 height 50
type input "977.99"
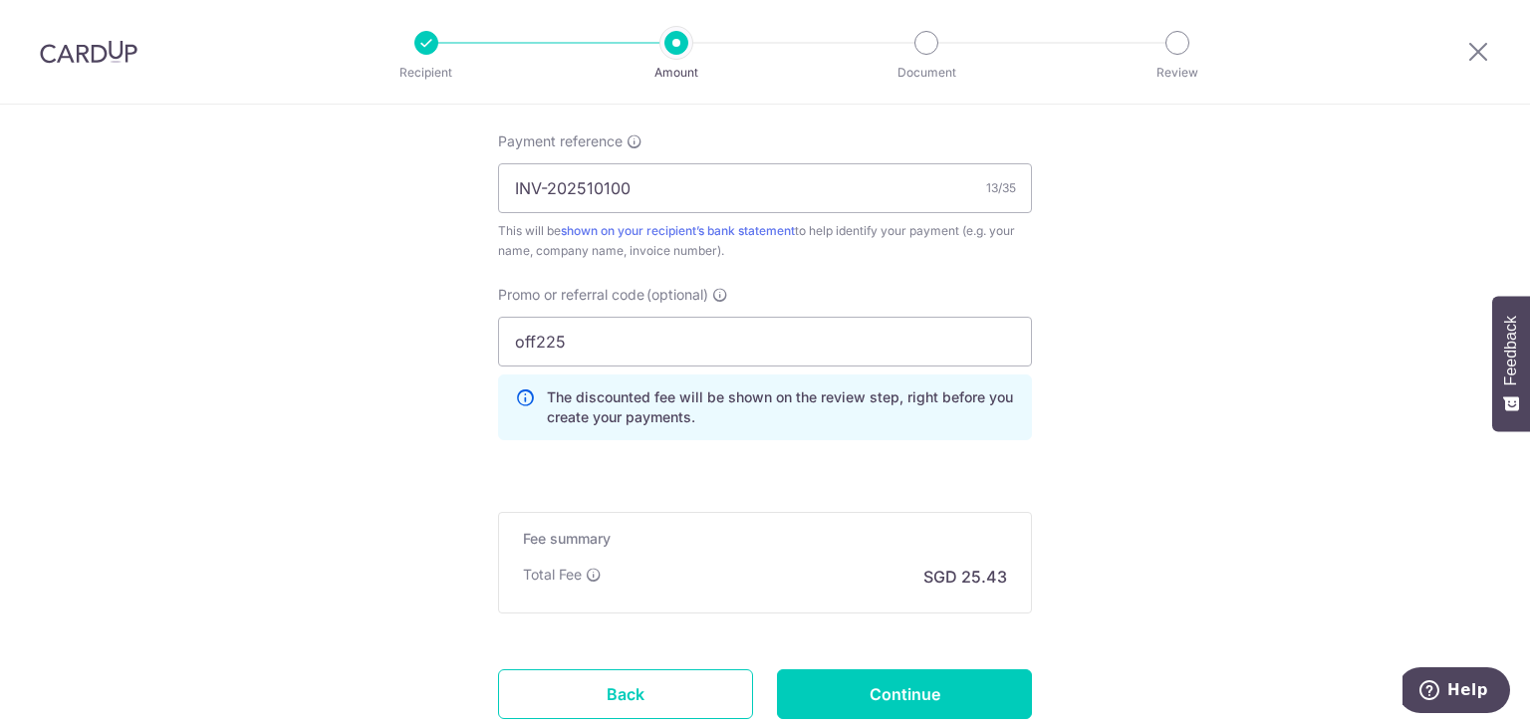
scroll to position [1348, 0]
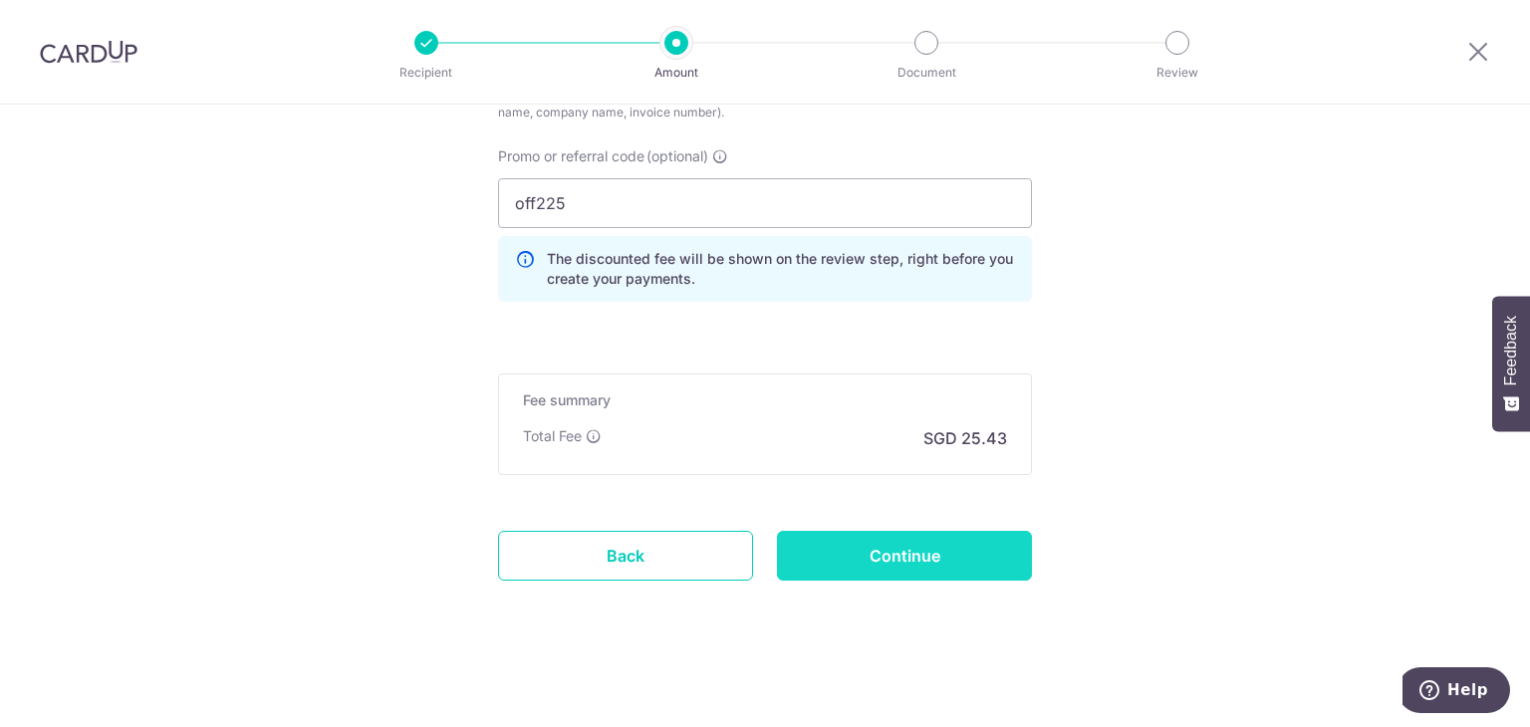
click at [867, 551] on input "Continue" at bounding box center [904, 556] width 255 height 50
